Goal: Information Seeking & Learning: Check status

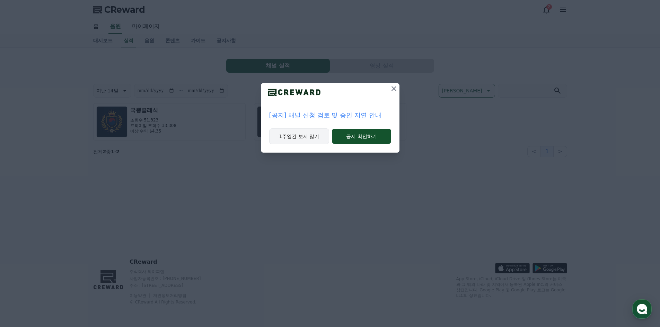
click at [291, 140] on button "1주일간 보지 않기" at bounding box center [299, 137] width 60 height 16
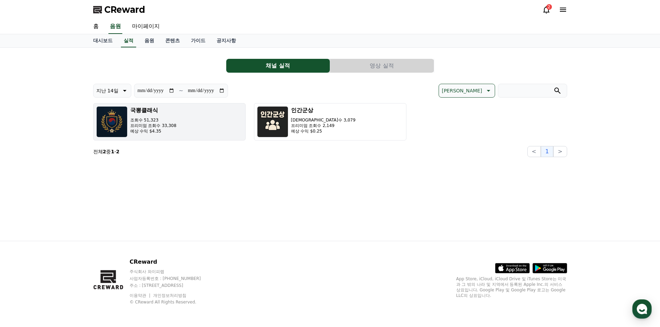
click at [188, 124] on button "국뽕클래식 조회수 51,323 프리미엄 조회수 33,308 예상 수익 $4.35" at bounding box center [169, 121] width 152 height 37
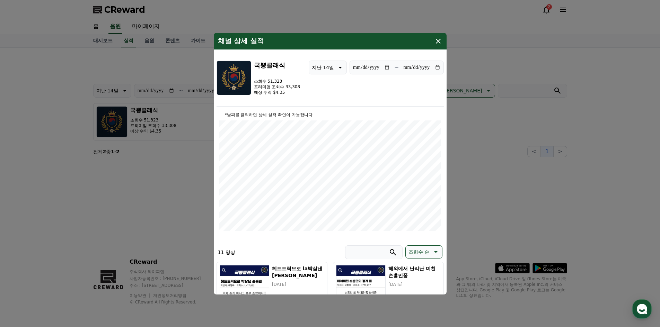
click at [437, 39] on icon "modal" at bounding box center [438, 41] width 5 height 5
